Goal: Transaction & Acquisition: Purchase product/service

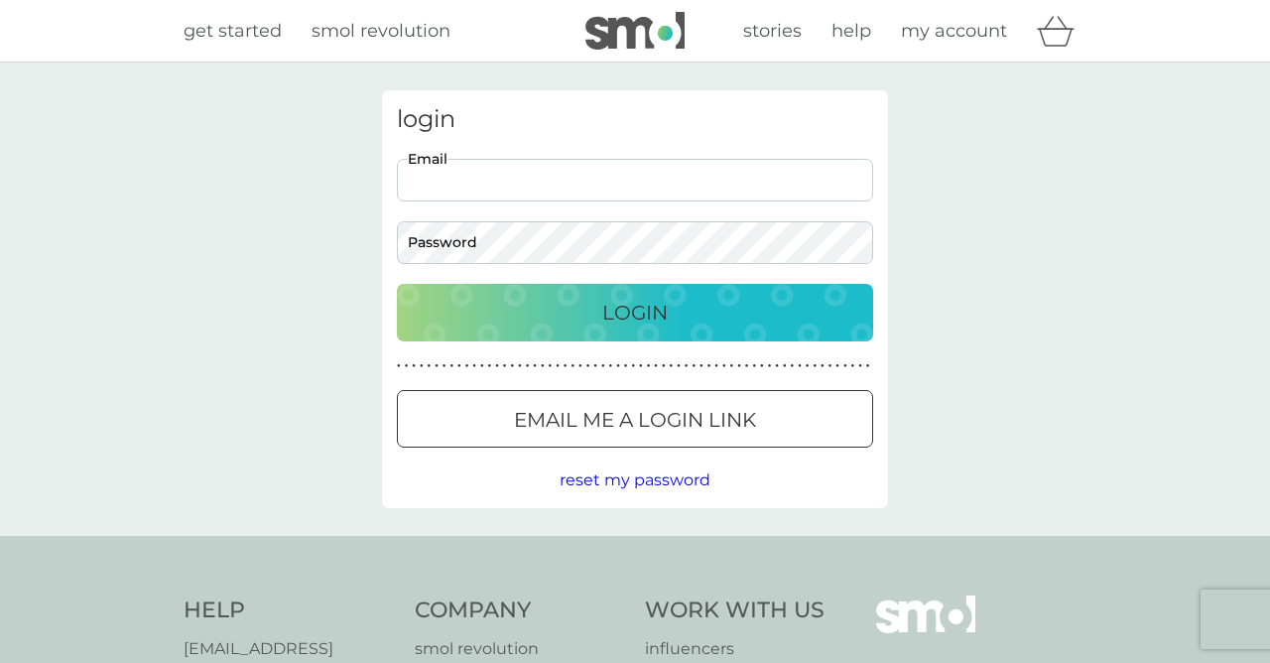
type input "lynn@goonred.me.uk"
click at [635, 312] on button "Login" at bounding box center [635, 313] width 476 height 58
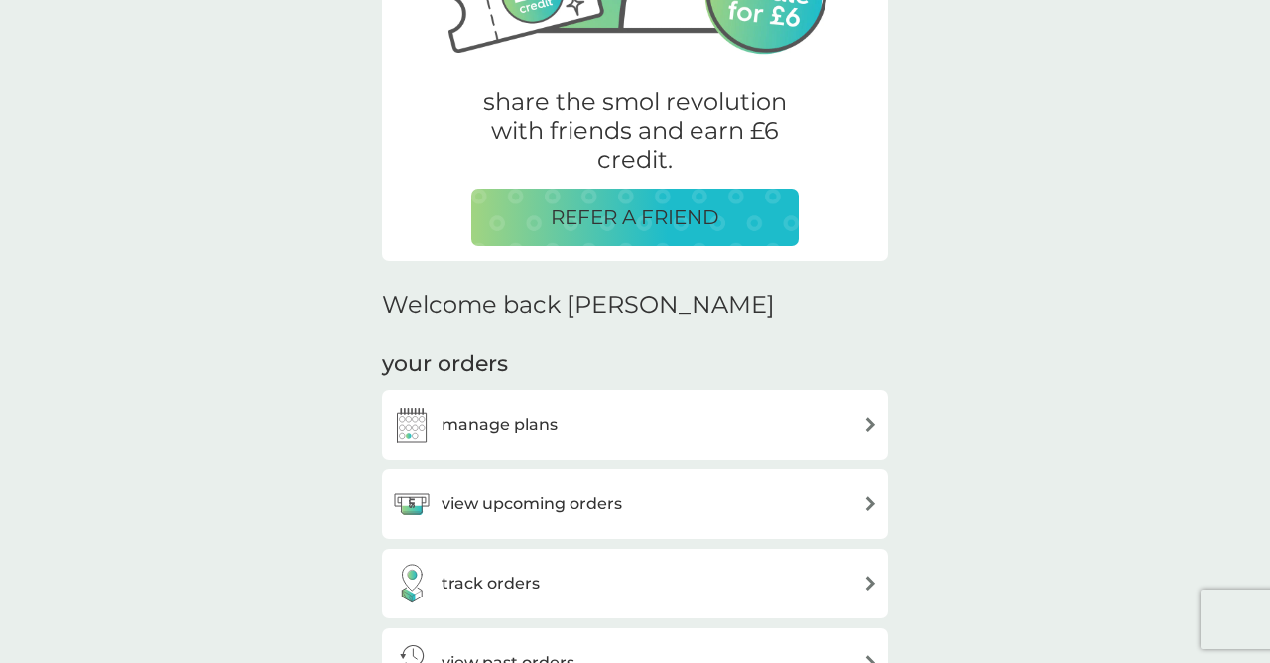
scroll to position [355, 0]
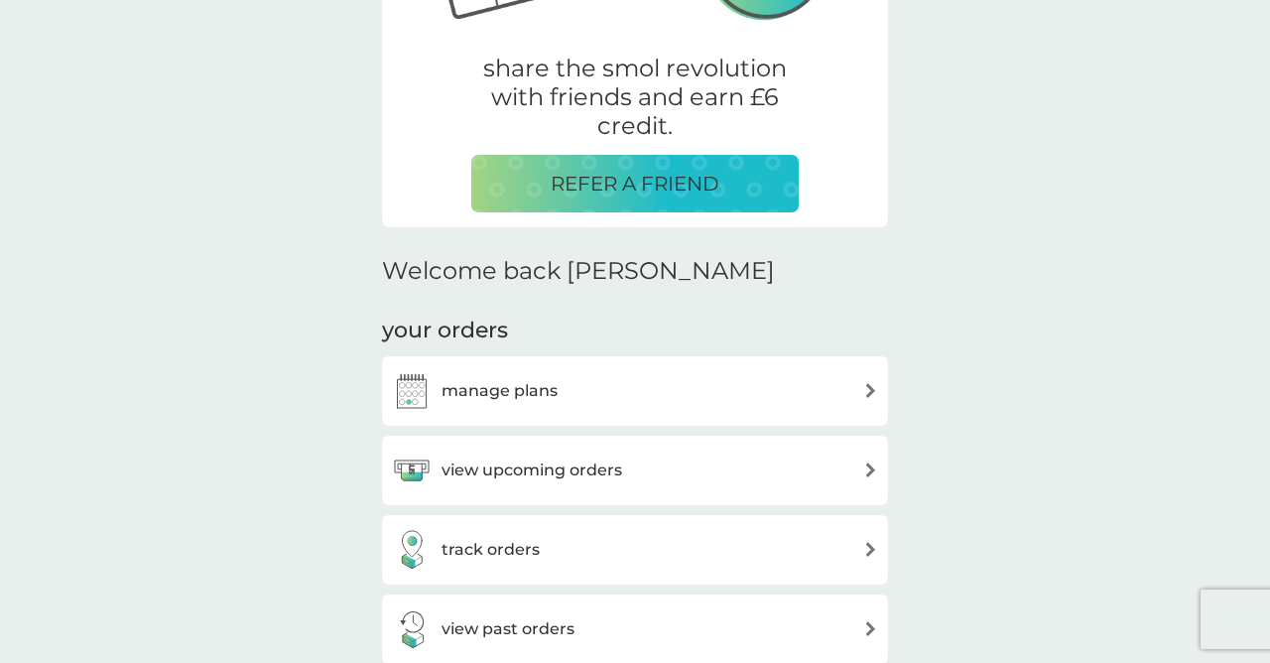
click at [655, 383] on div "manage plans" at bounding box center [635, 391] width 486 height 40
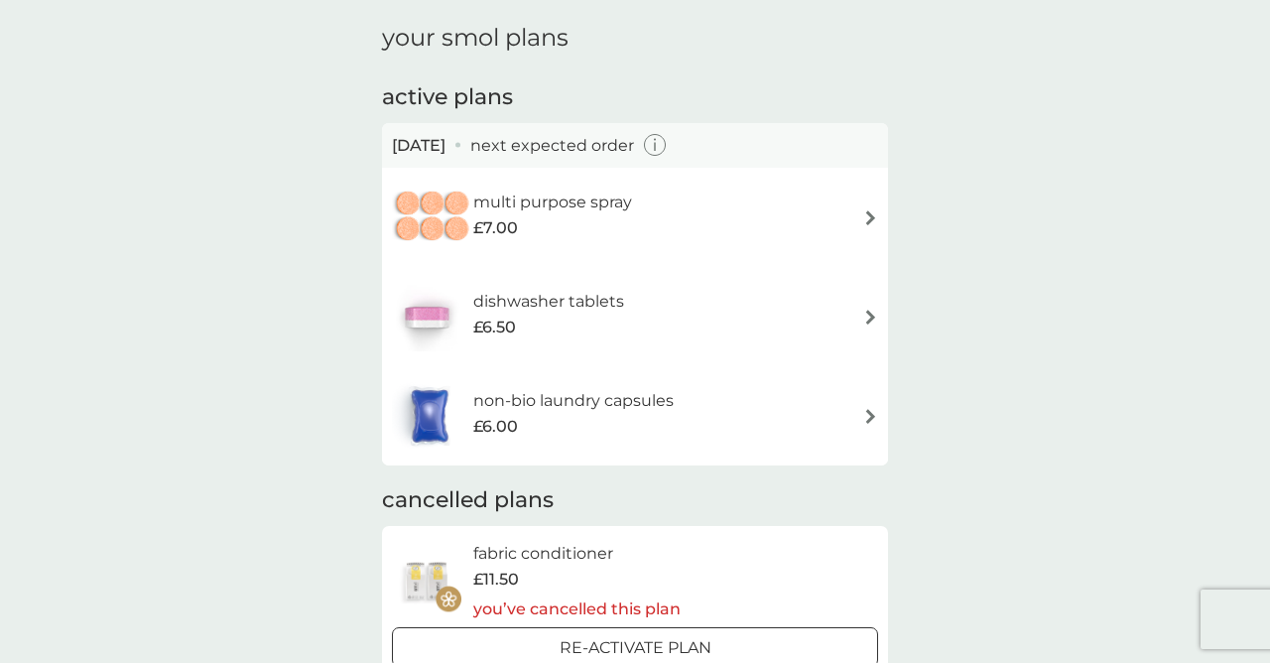
scroll to position [67, 0]
click at [667, 139] on icon "button" at bounding box center [655, 144] width 23 height 23
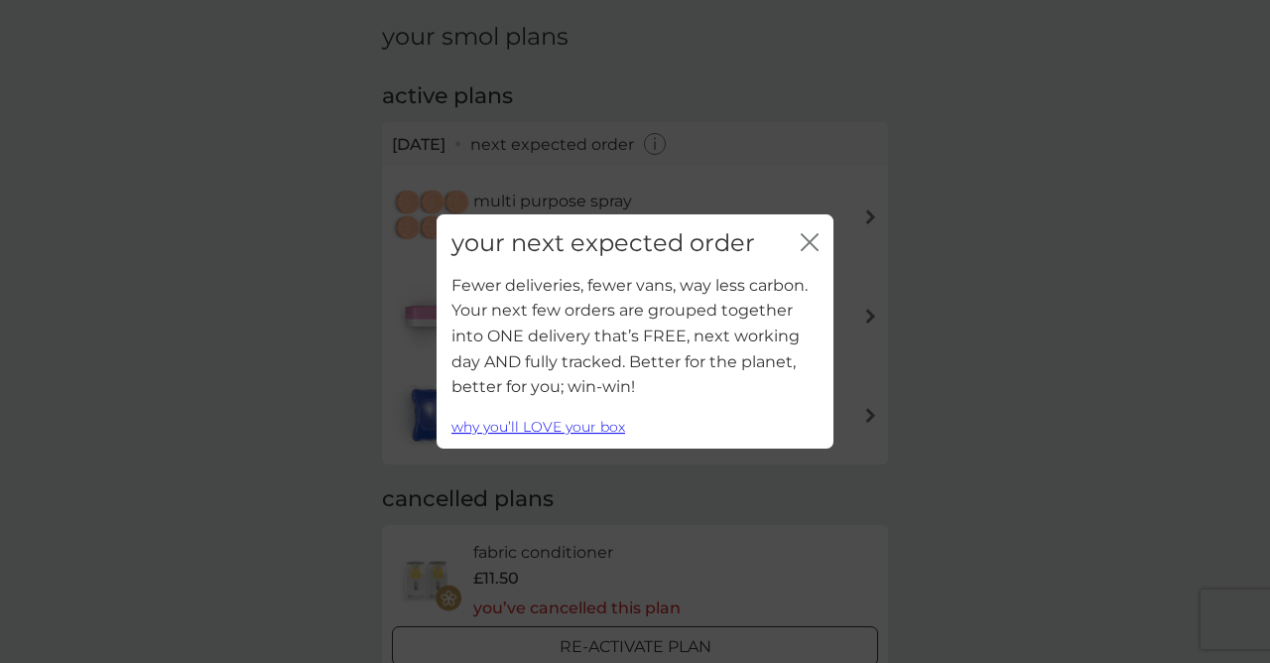
click at [809, 243] on icon "close" at bounding box center [806, 242] width 8 height 16
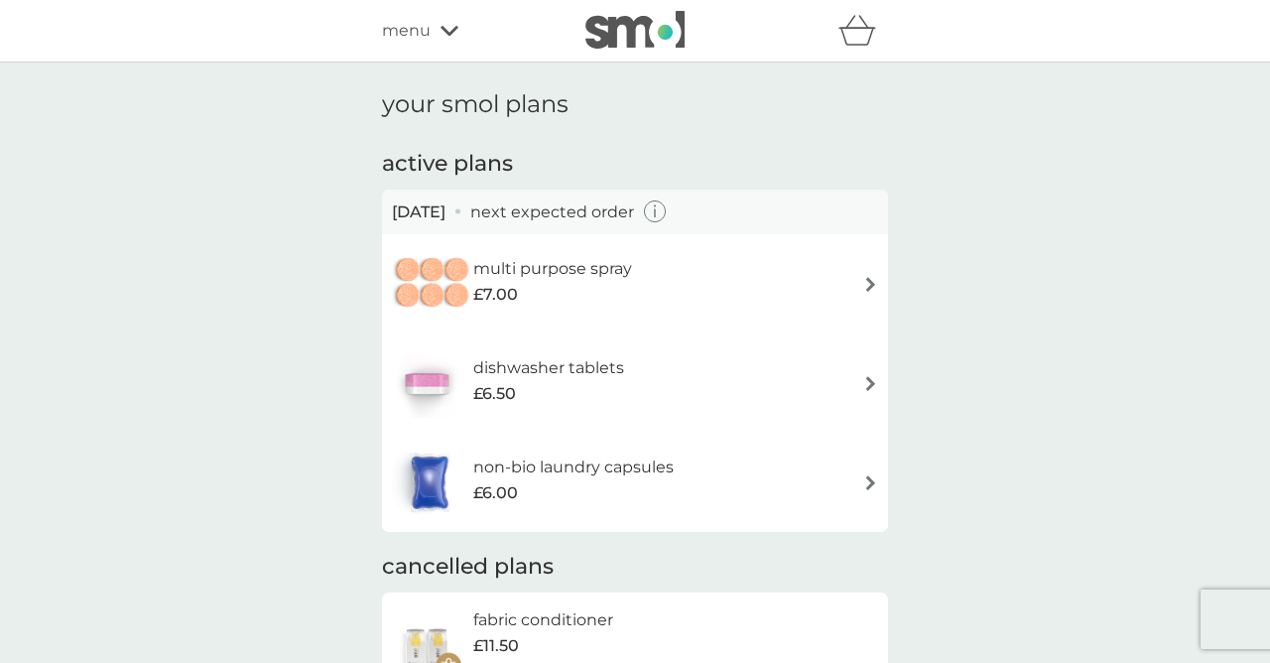
scroll to position [0, 0]
click at [634, 216] on p "next expected order" at bounding box center [552, 213] width 164 height 26
click at [562, 208] on p "next expected order" at bounding box center [552, 213] width 164 height 26
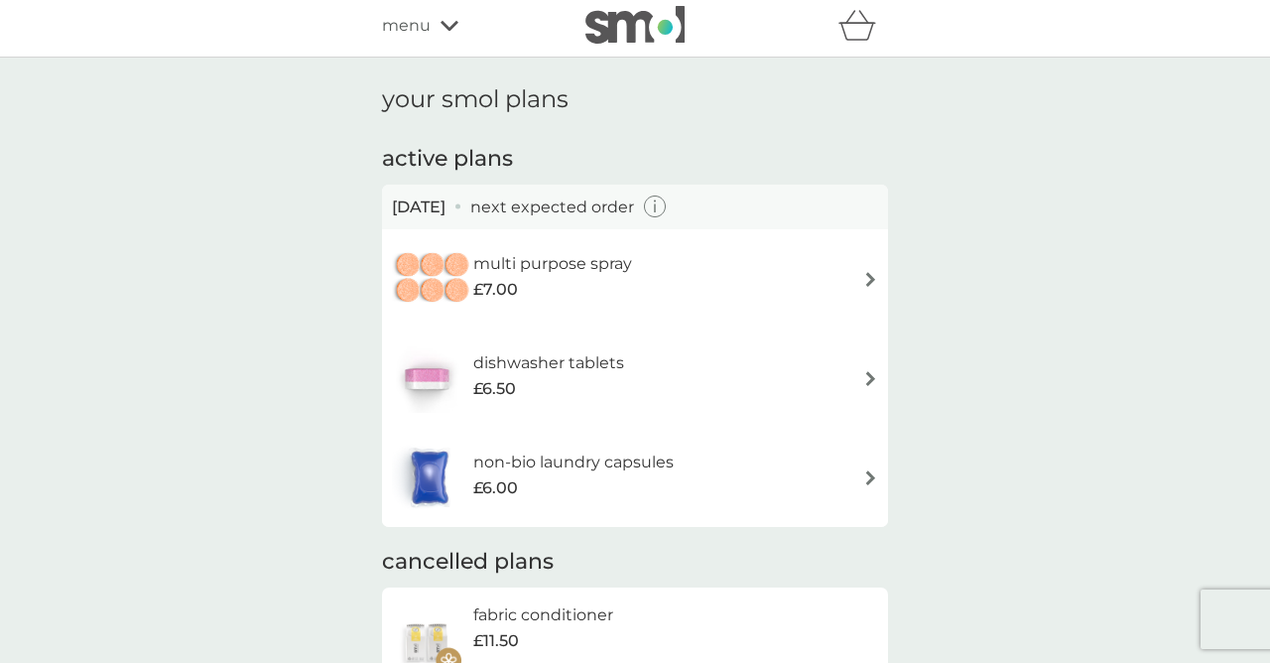
scroll to position [10, 0]
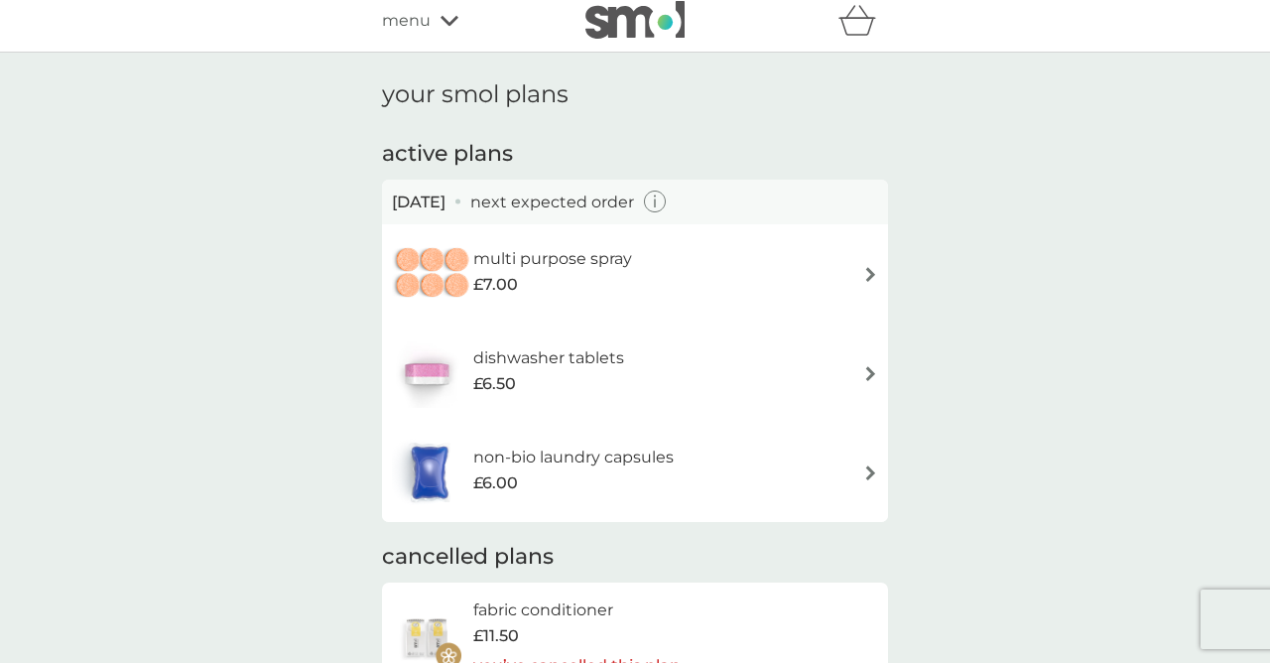
click at [630, 451] on h6 "non-bio laundry capsules" at bounding box center [573, 458] width 200 height 26
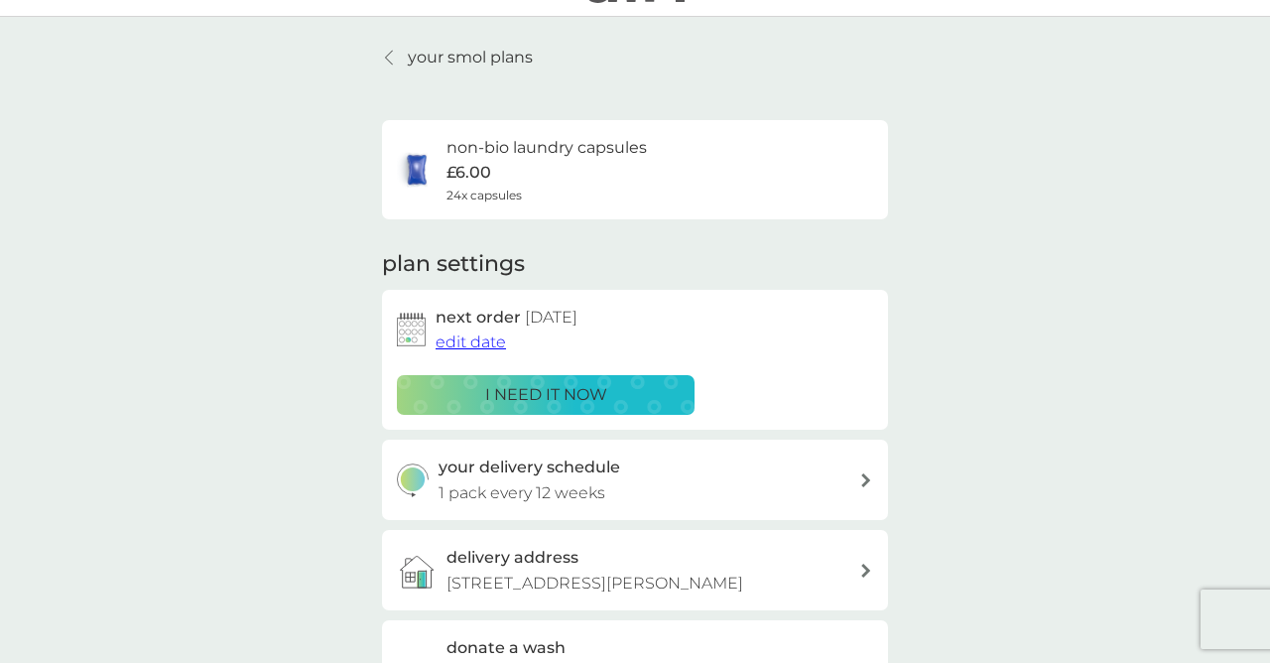
scroll to position [49, 0]
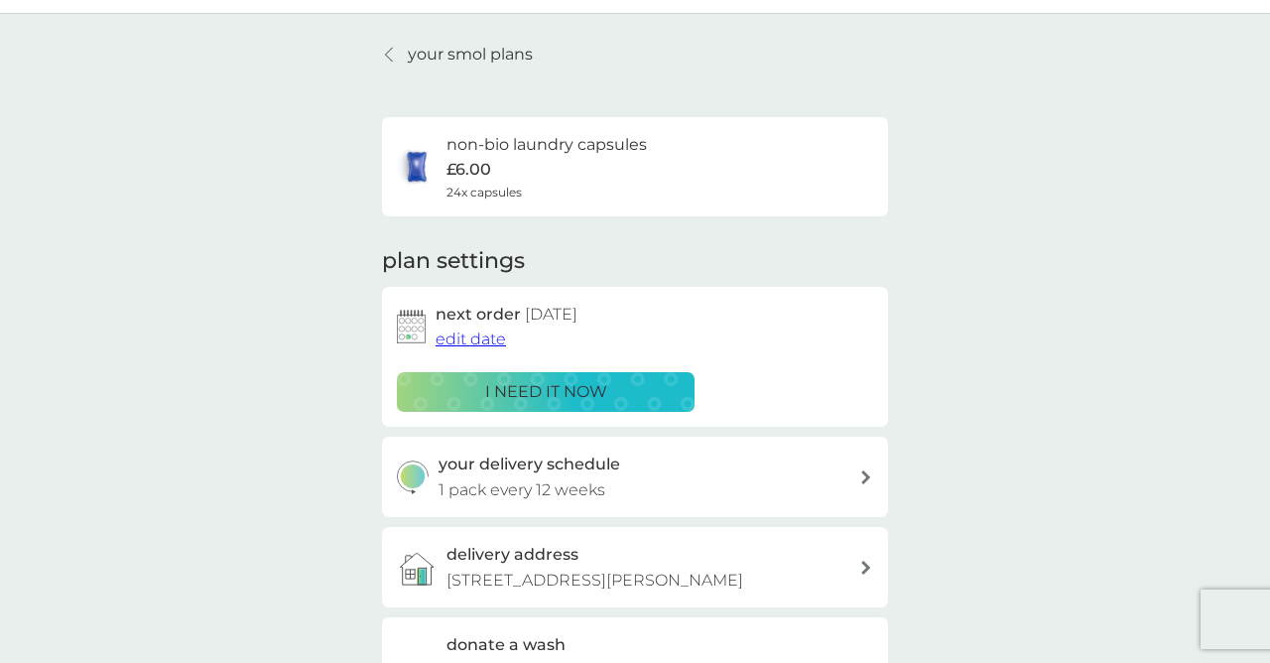
click at [836, 470] on div "your delivery schedule 1 pack every 12 weeks" at bounding box center [650, 477] width 422 height 51
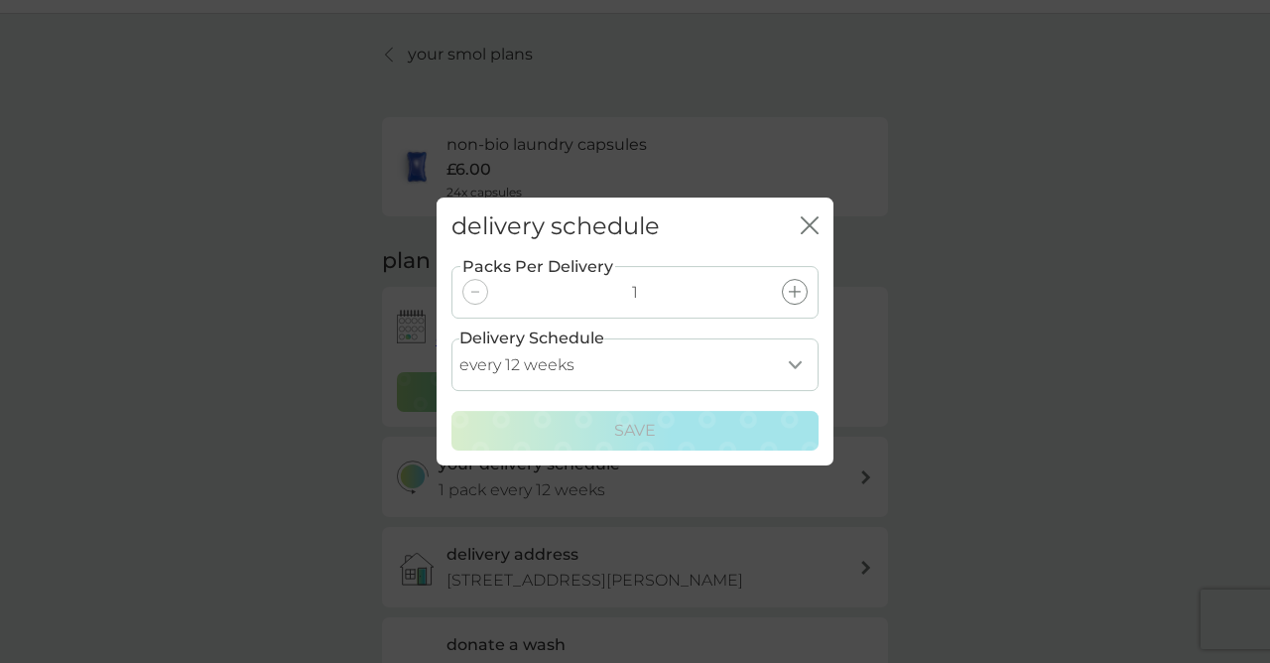
select select "42"
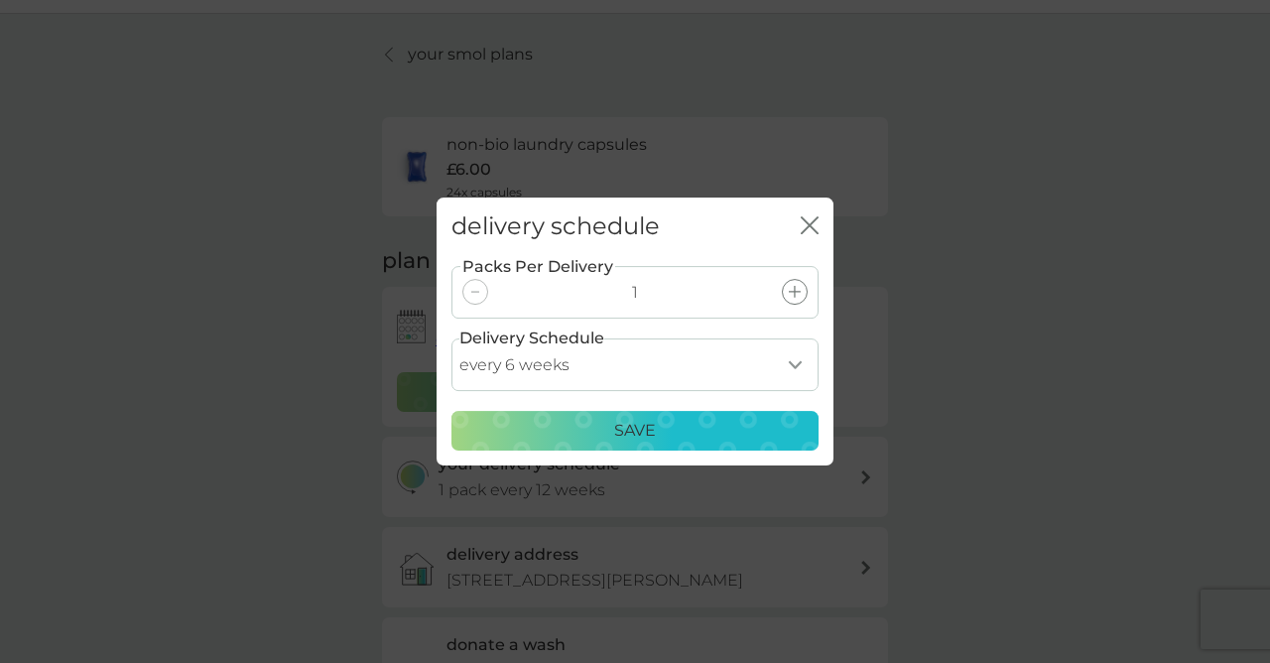
click at [706, 422] on div "Save" at bounding box center [635, 431] width 341 height 26
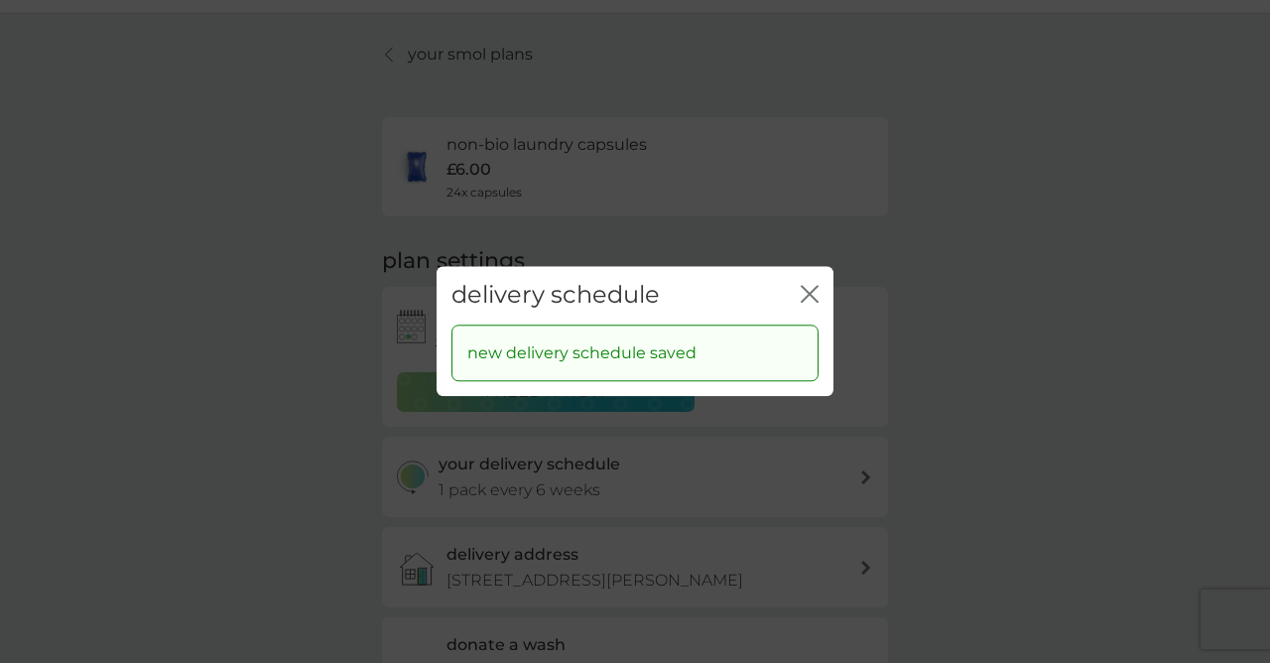
click at [807, 294] on icon "close" at bounding box center [810, 294] width 18 height 18
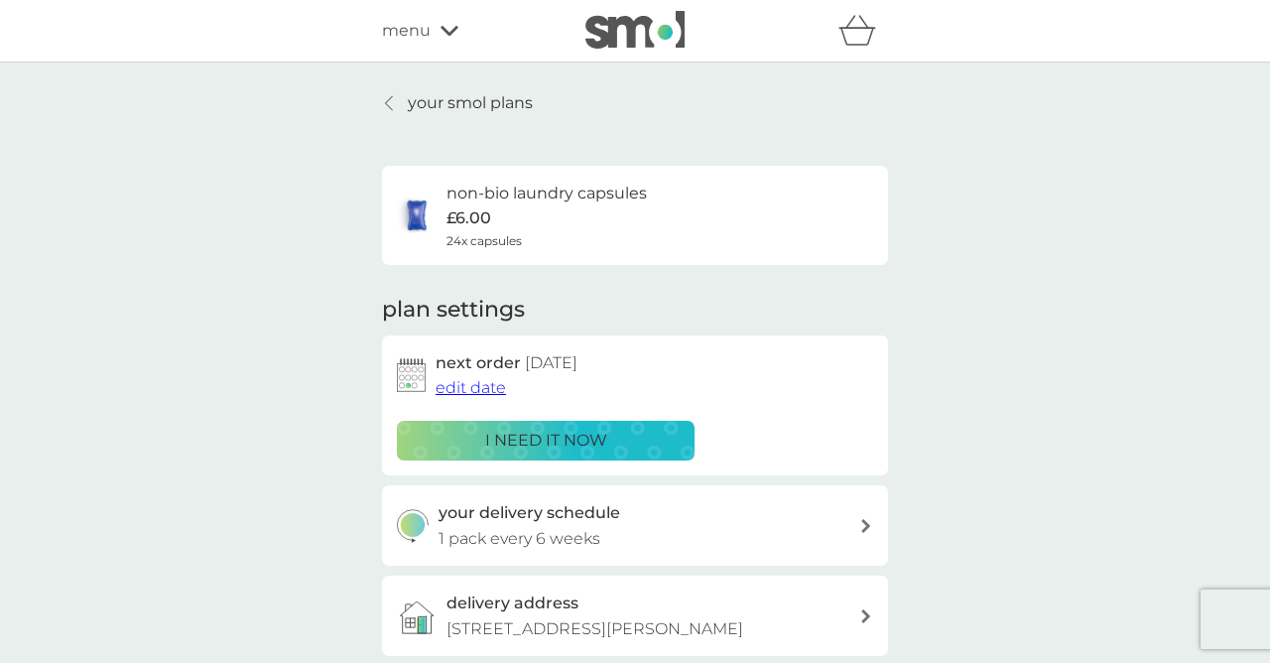
scroll to position [0, 0]
click at [387, 106] on icon at bounding box center [389, 103] width 8 height 16
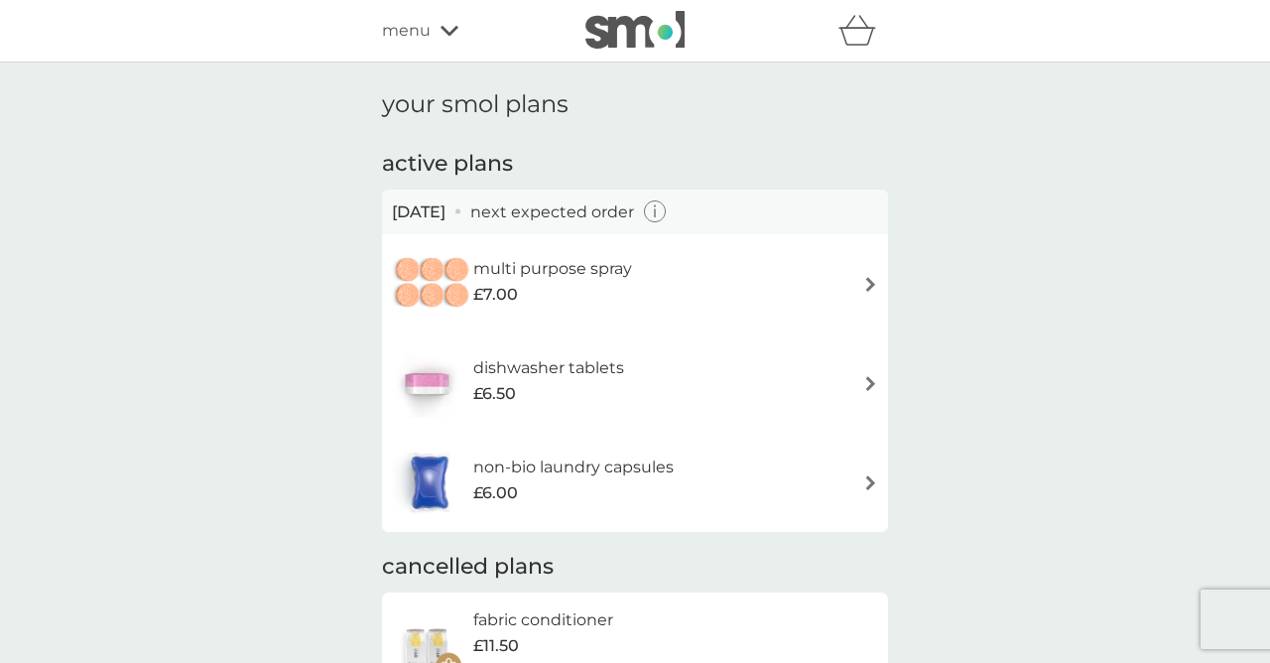
click at [865, 376] on img at bounding box center [871, 383] width 15 height 15
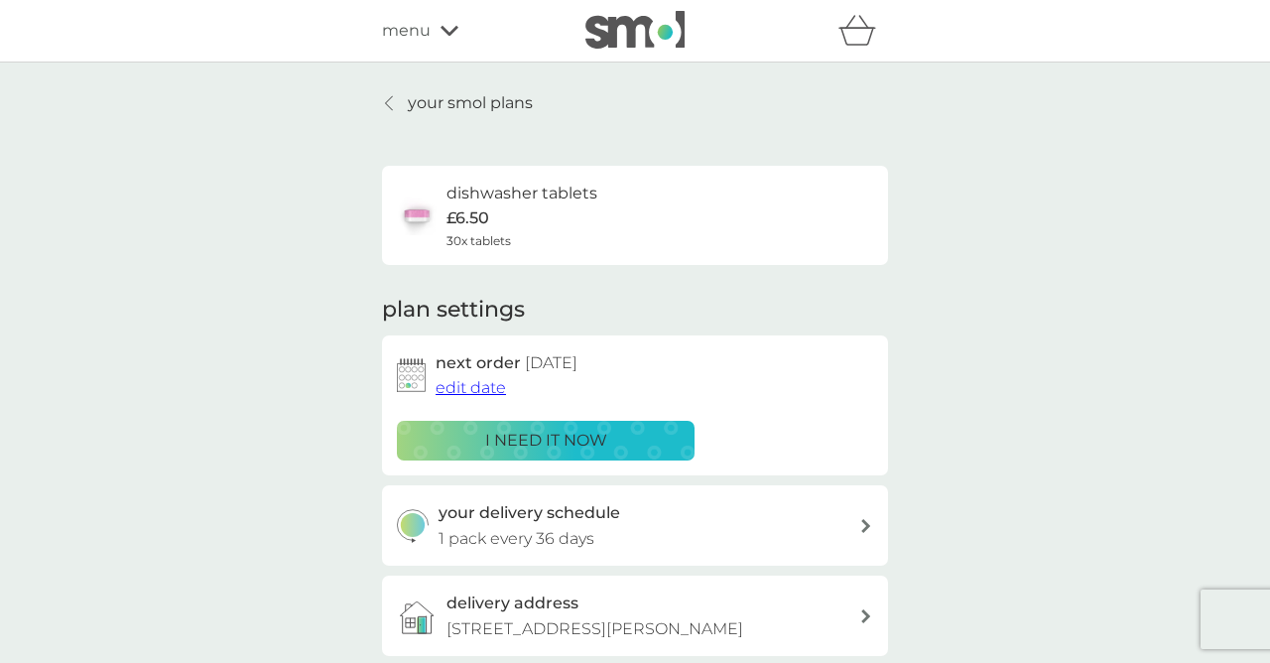
click at [391, 93] on link "your smol plans" at bounding box center [457, 103] width 151 height 26
click at [565, 440] on p "i need it now" at bounding box center [546, 441] width 122 height 26
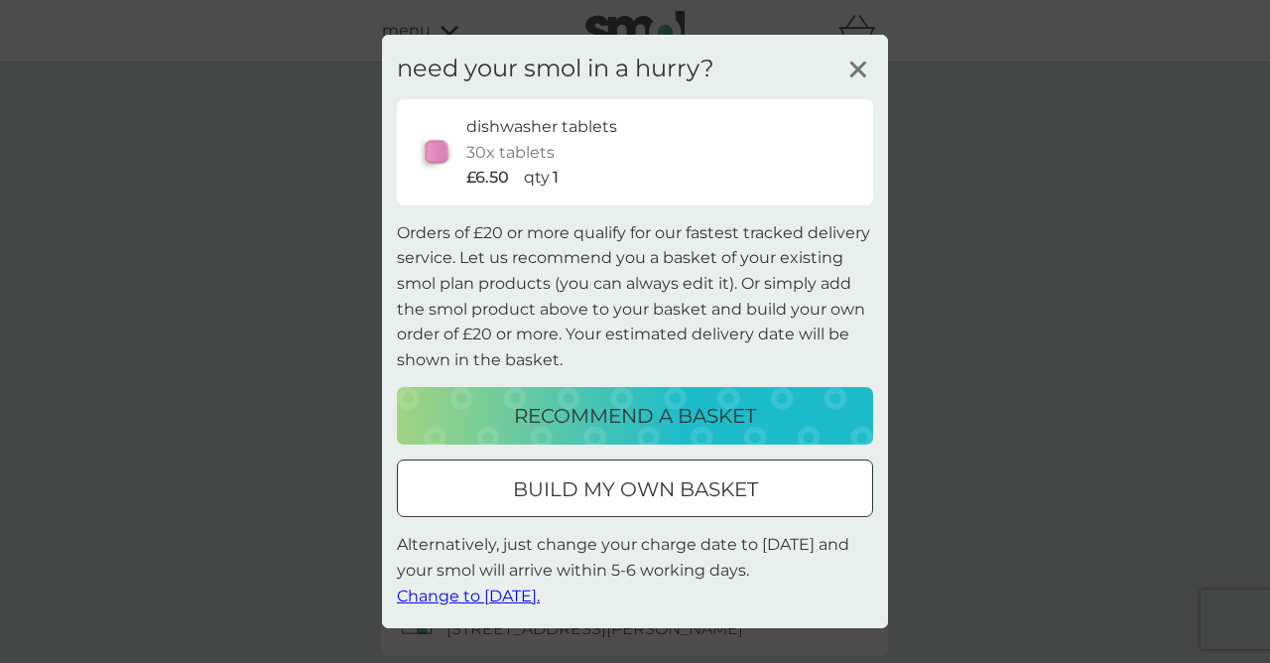
click at [604, 490] on div at bounding box center [635, 489] width 71 height 21
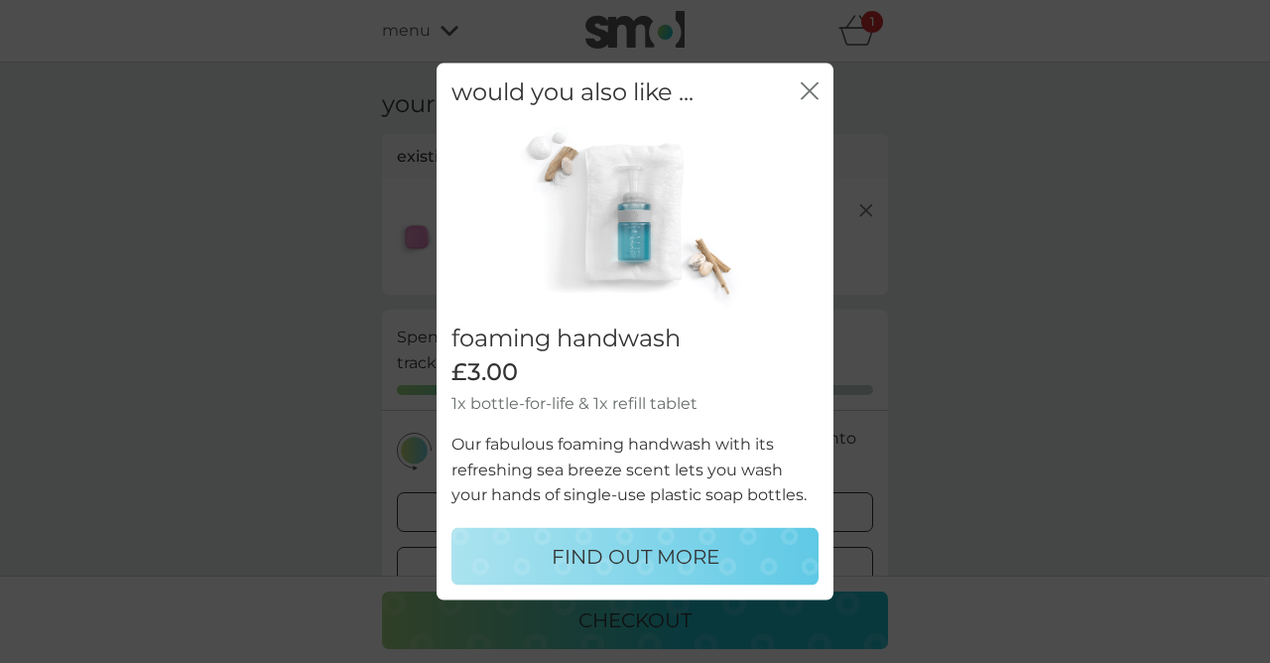
click at [812, 90] on icon "close" at bounding box center [814, 91] width 8 height 16
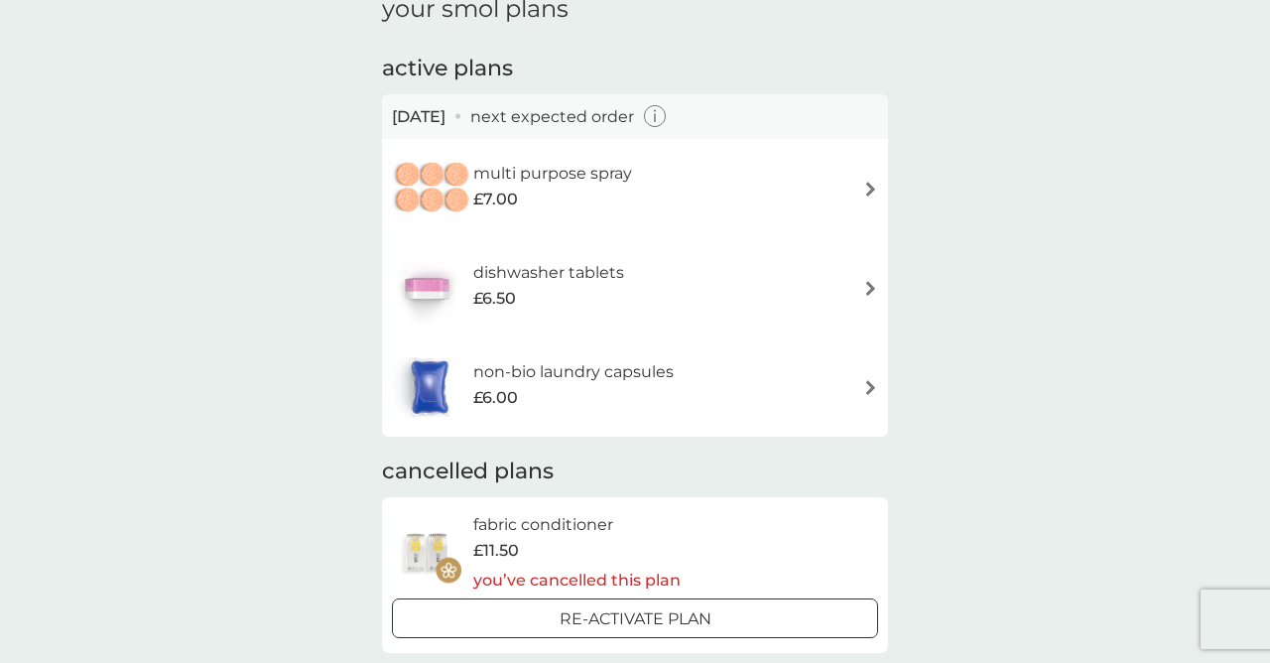
scroll to position [98, 0]
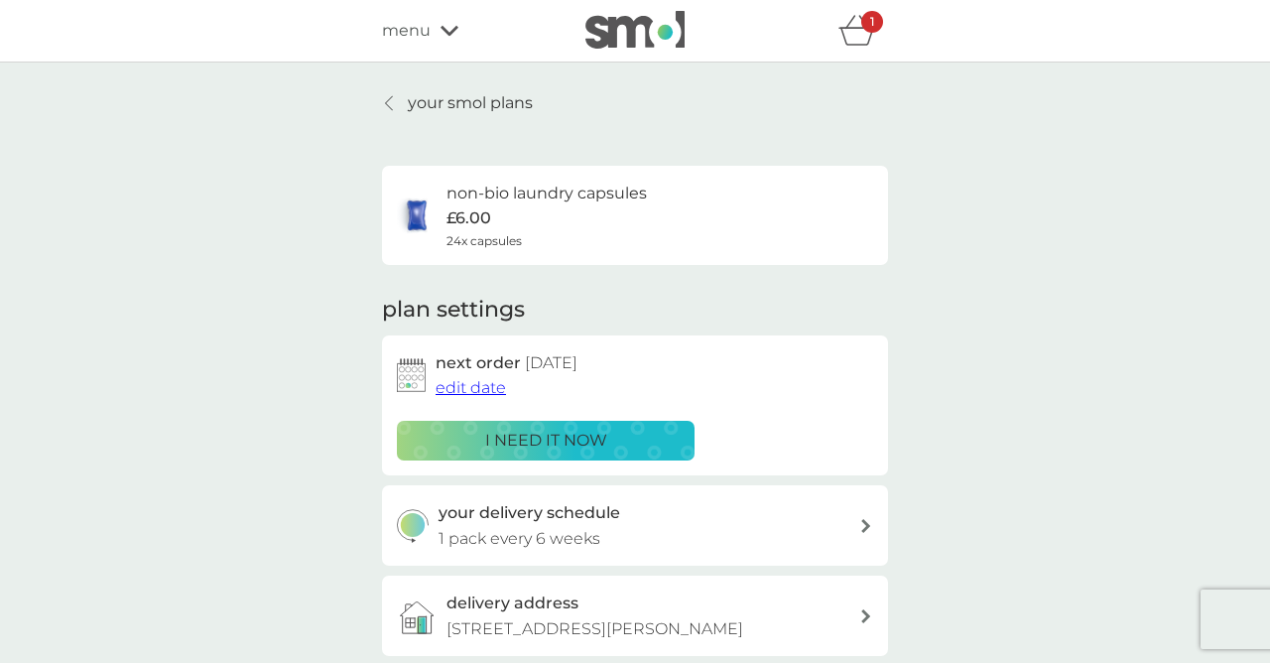
click at [509, 436] on p "i need it now" at bounding box center [546, 441] width 122 height 26
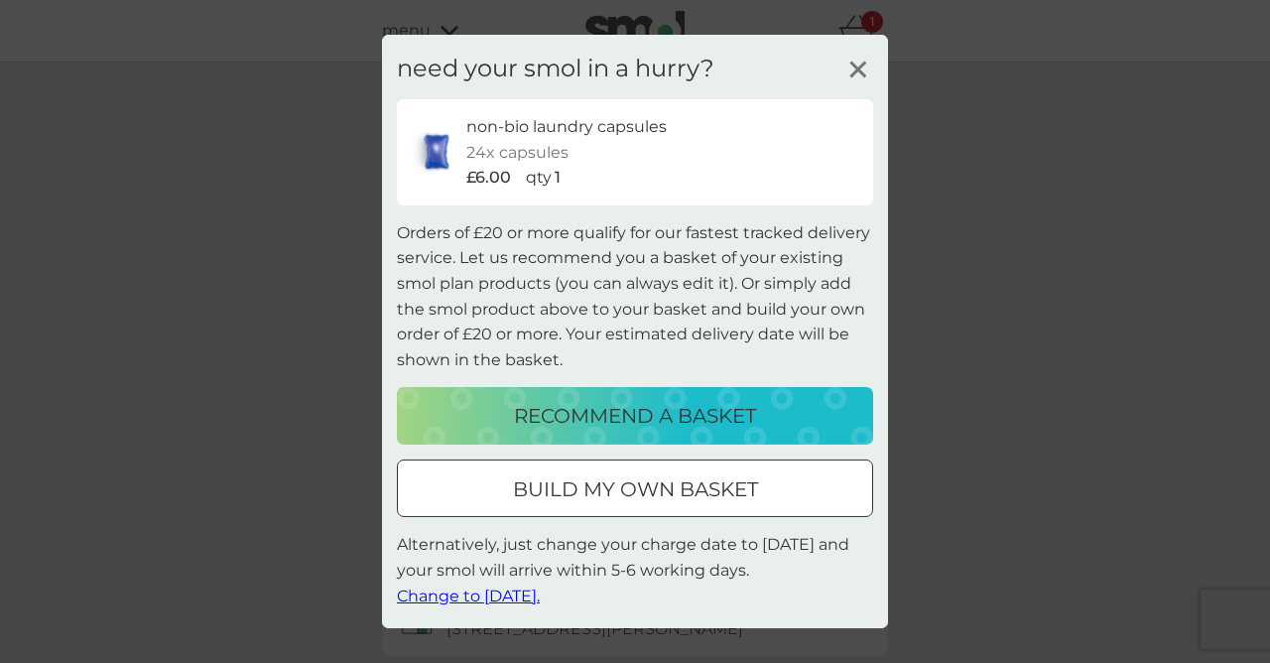
click at [590, 422] on p "recommend a basket" at bounding box center [635, 416] width 242 height 32
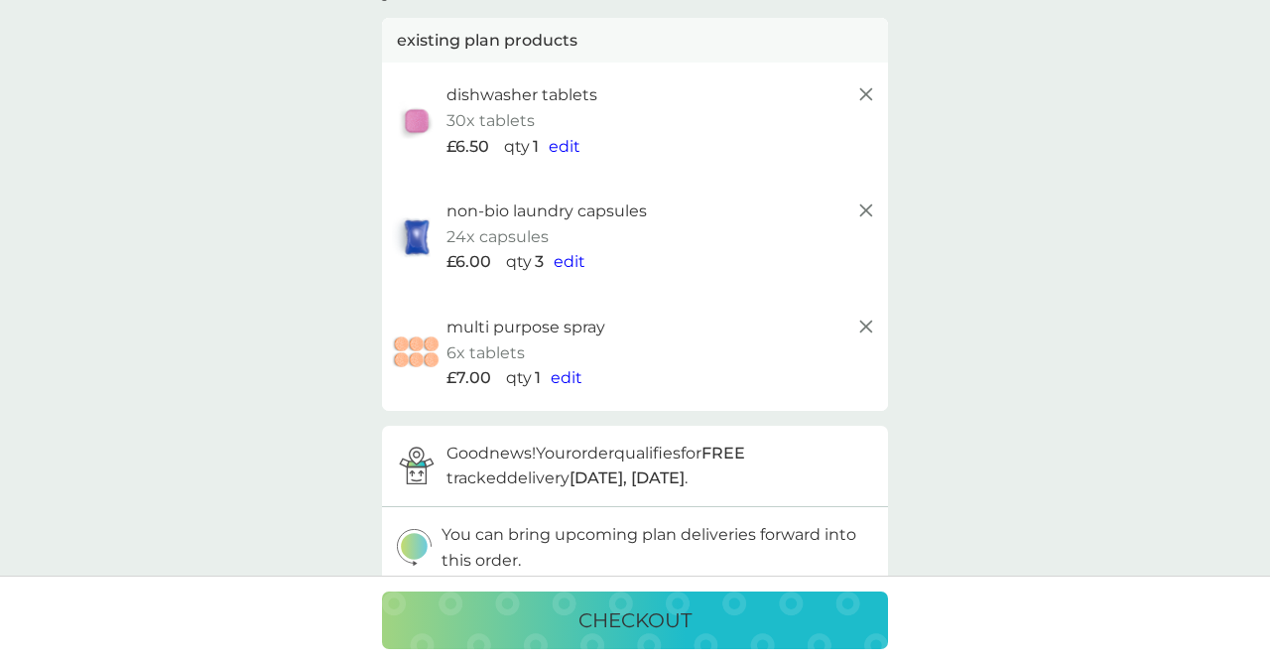
scroll to position [117, 0]
click at [567, 615] on div "checkout" at bounding box center [635, 620] width 467 height 32
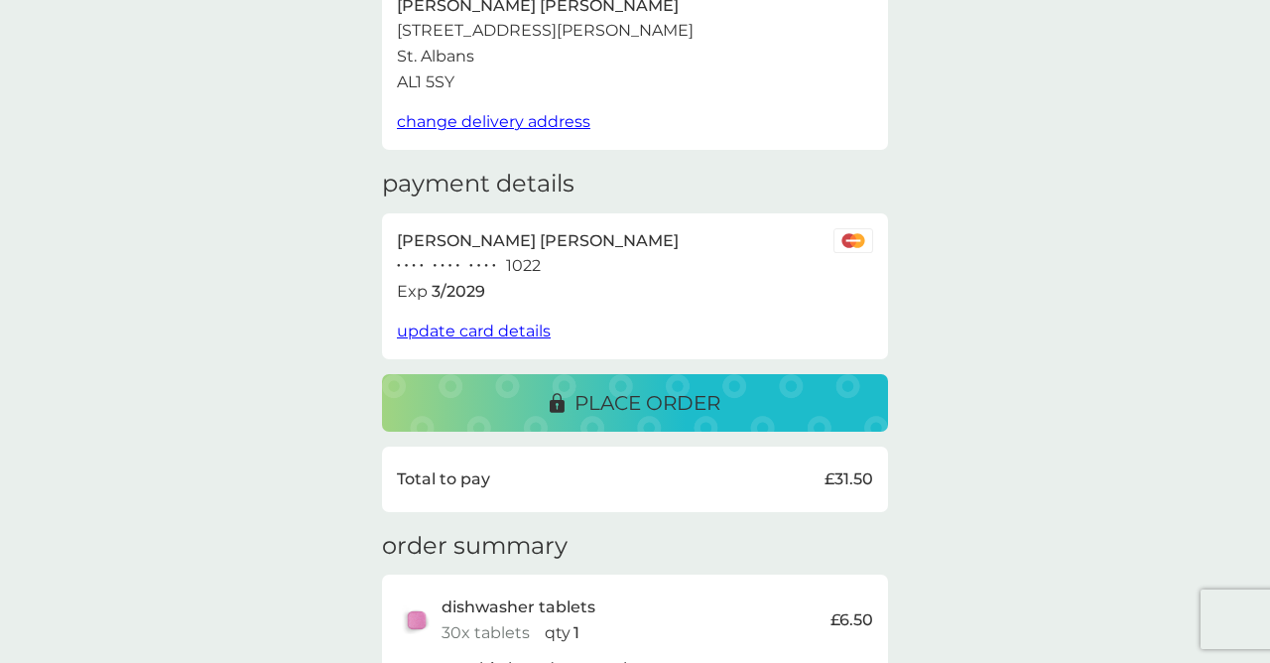
scroll to position [169, 0]
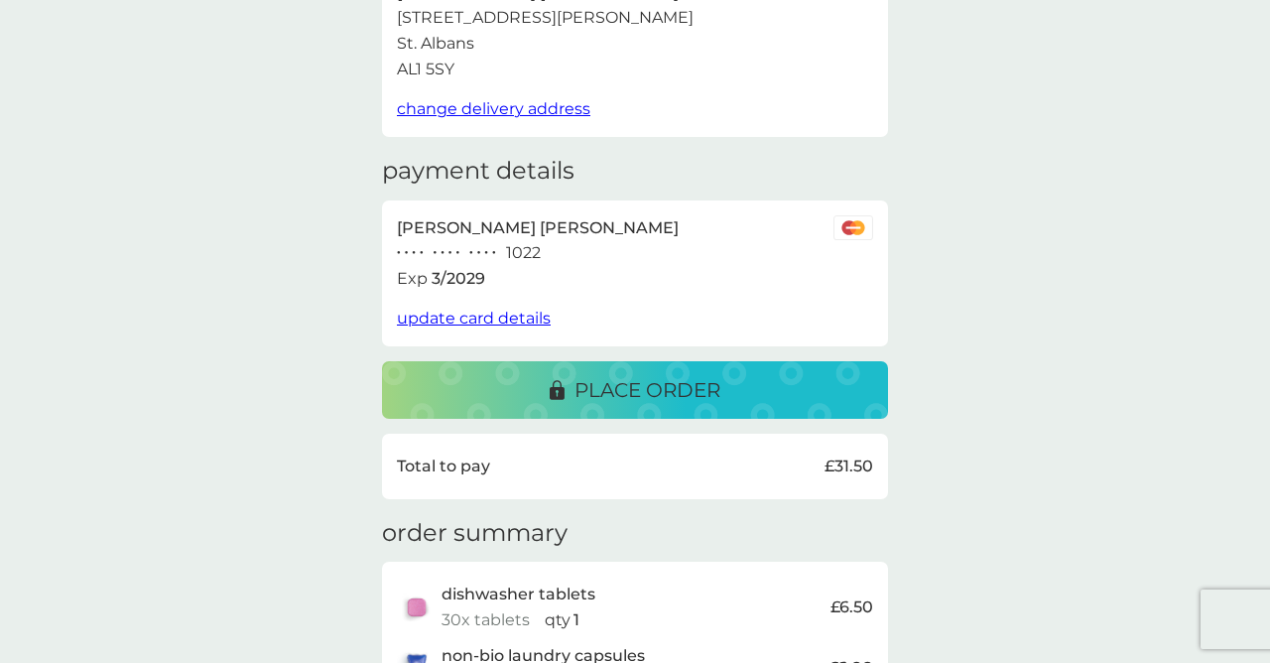
click at [665, 384] on p "place order" at bounding box center [648, 390] width 146 height 32
